Goal: Transaction & Acquisition: Purchase product/service

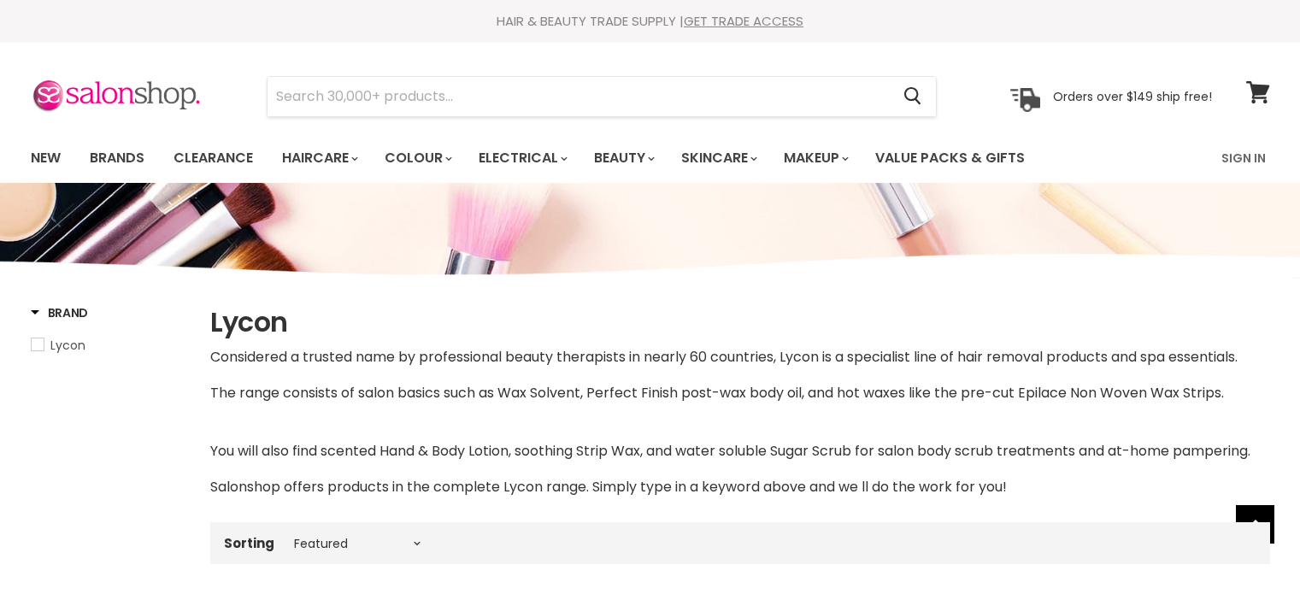
select select "manual"
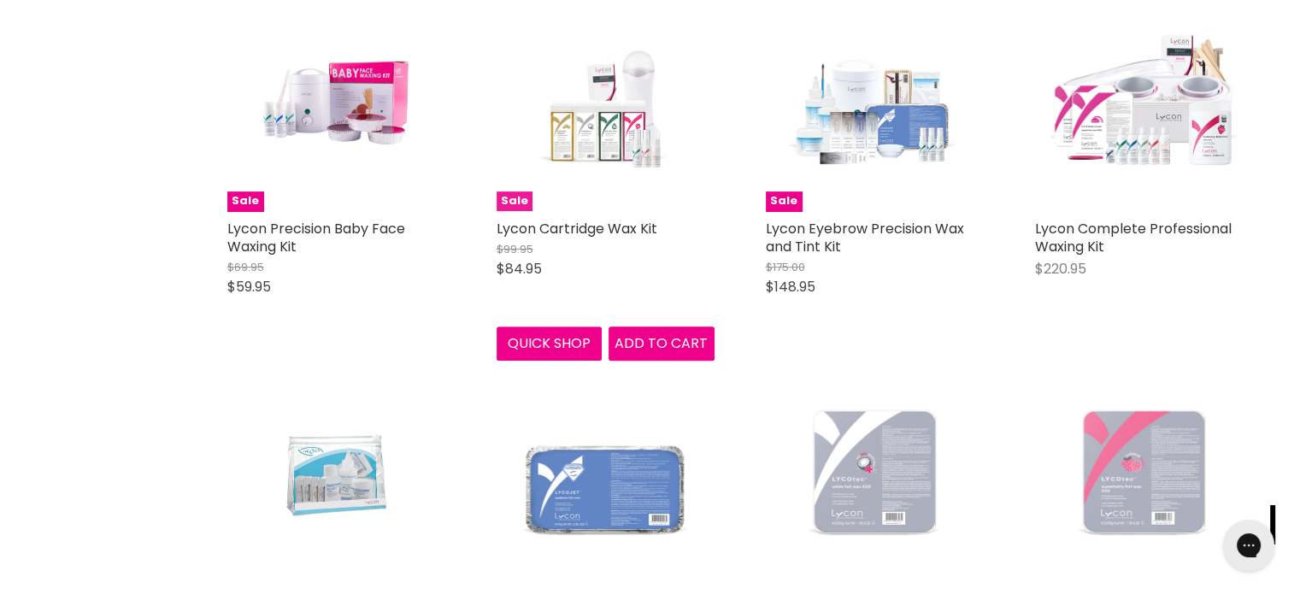
scroll to position [610, 0]
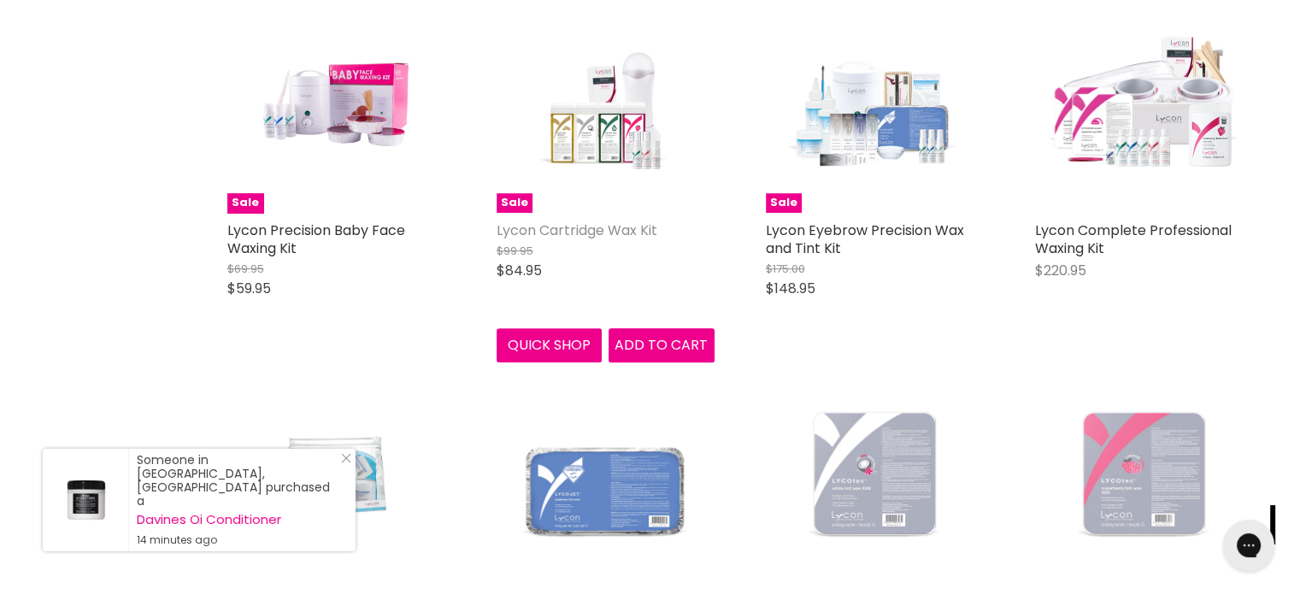
click at [571, 234] on link "Lycon Cartridge Wax Kit" at bounding box center [577, 231] width 161 height 20
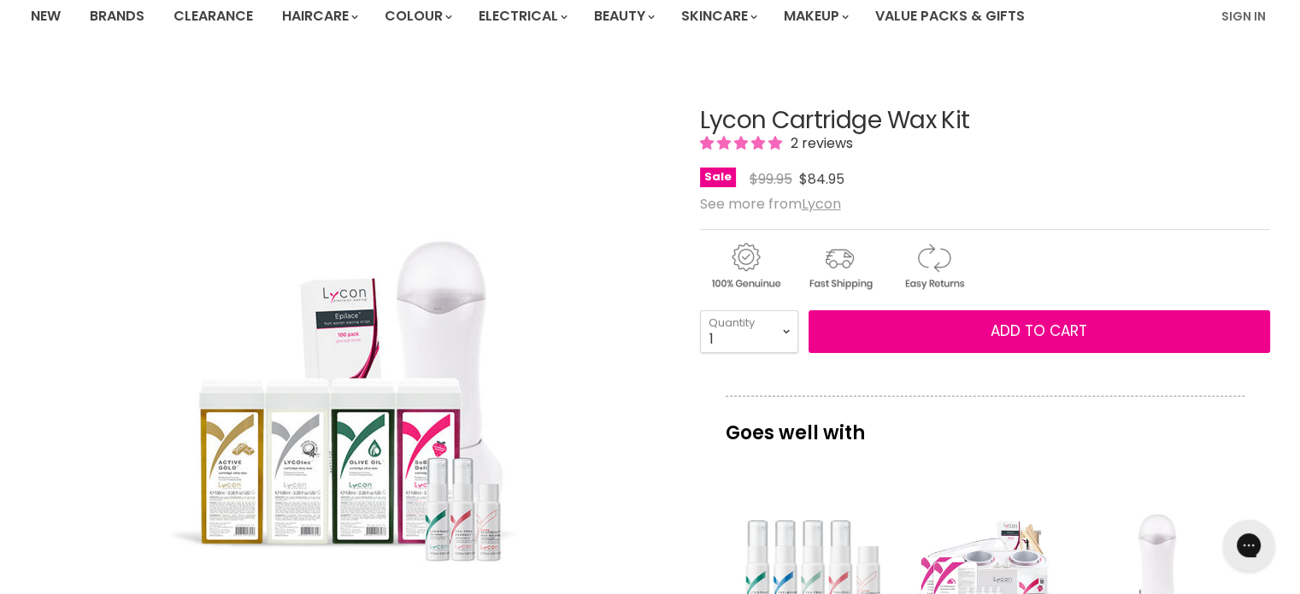
scroll to position [140, 0]
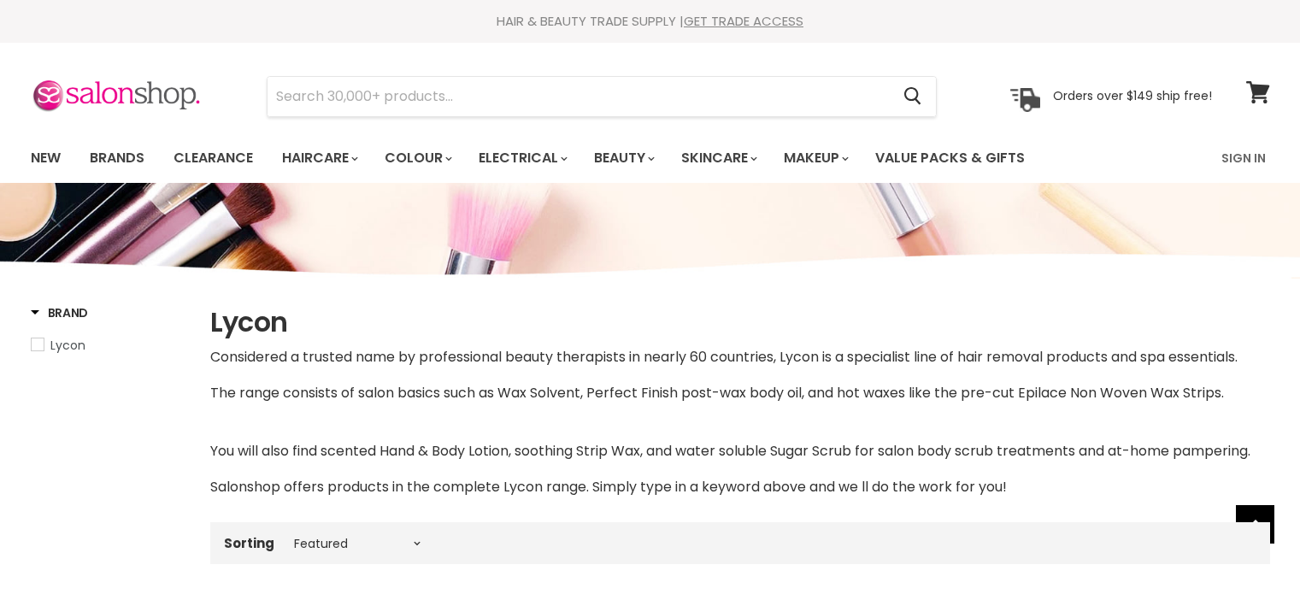
select select "manual"
click at [349, 102] on input "Search" at bounding box center [579, 96] width 623 height 39
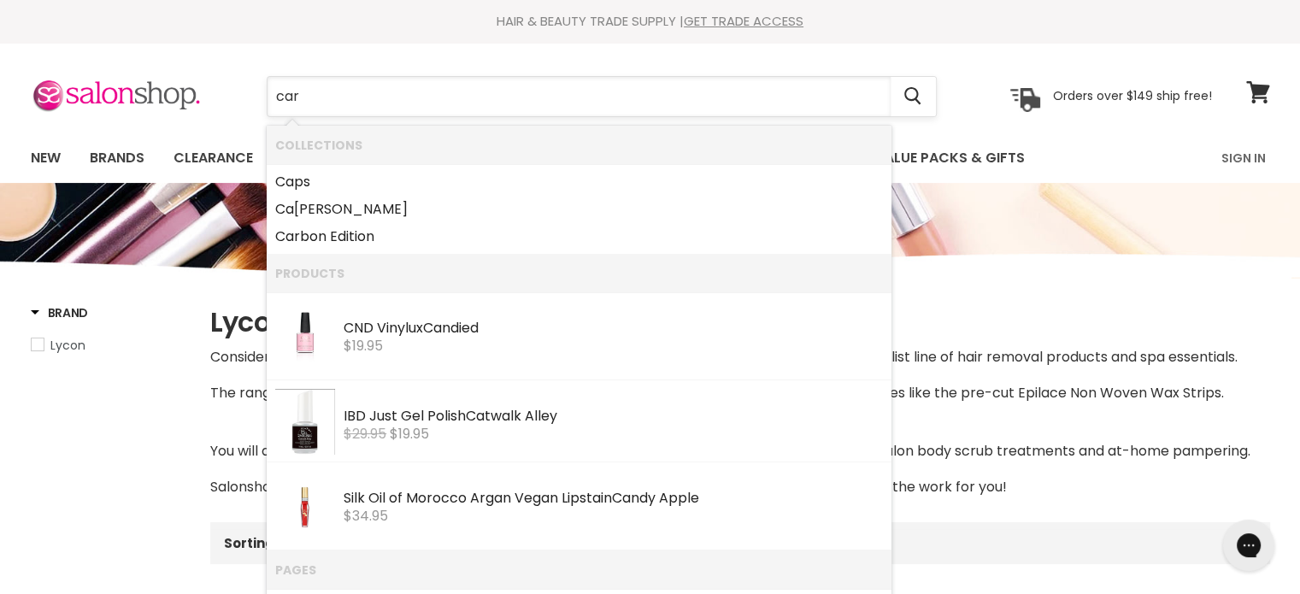
type input "cart"
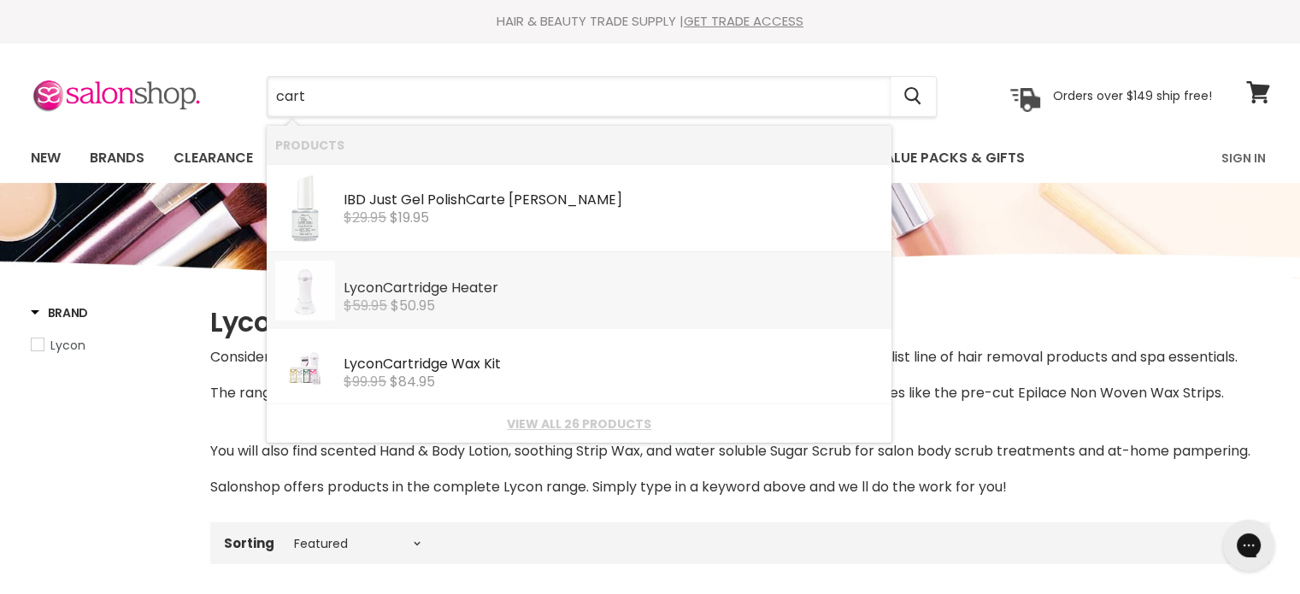
click at [383, 297] on s "$59.95" at bounding box center [366, 306] width 44 height 20
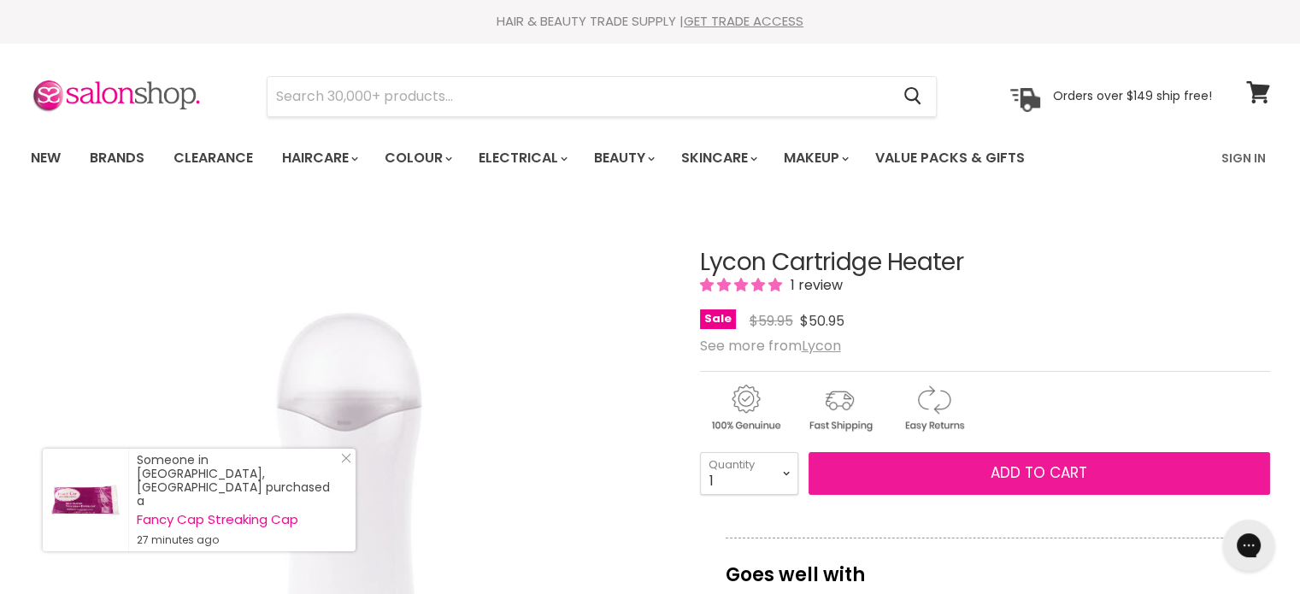
click at [855, 468] on button "Add to cart" at bounding box center [1040, 473] width 462 height 43
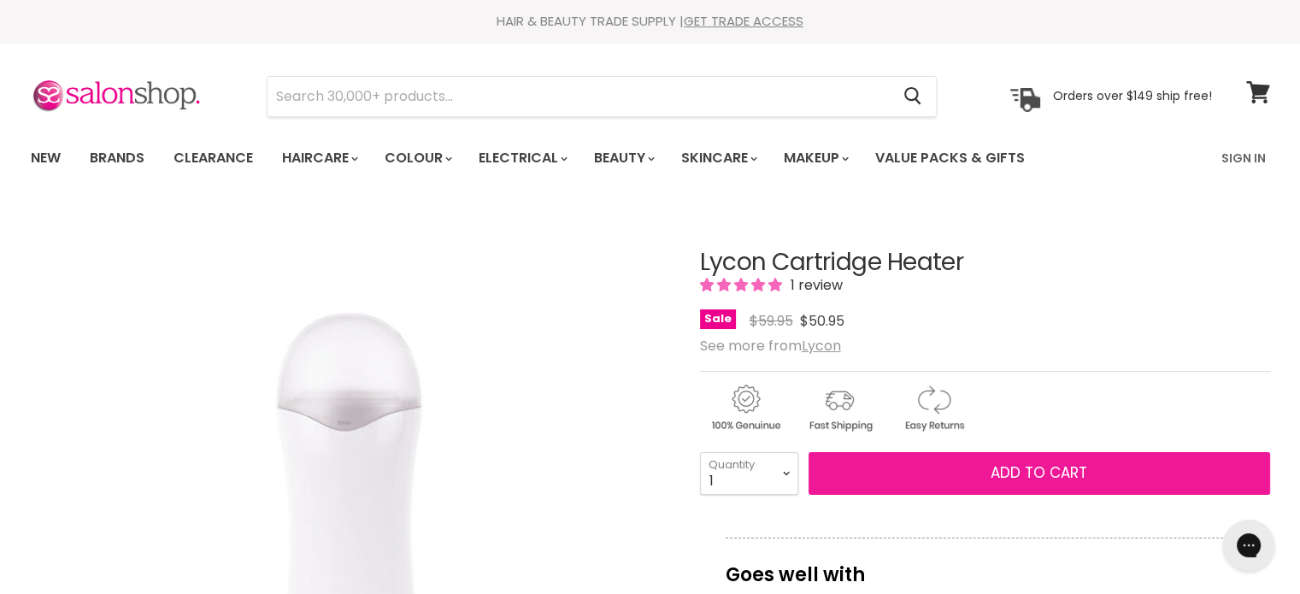
click at [855, 475] on button "Add to cart" at bounding box center [1040, 473] width 462 height 43
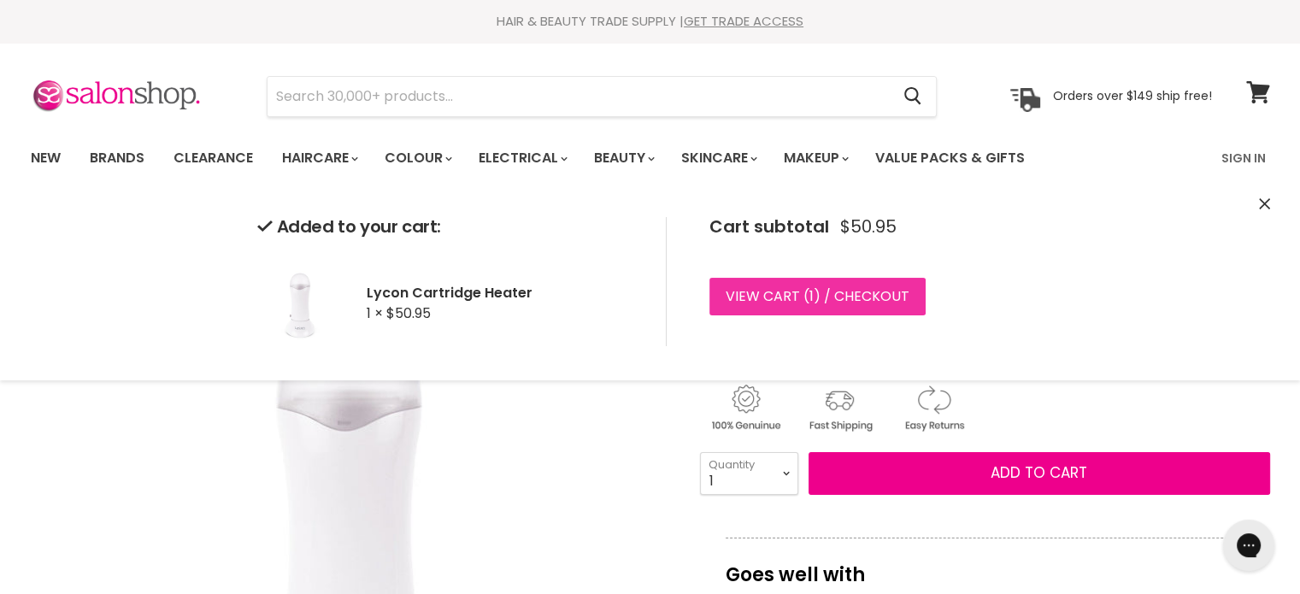
click at [769, 300] on link "View cart ( 1 ) / Checkout" at bounding box center [817, 297] width 216 height 38
